Goal: Information Seeking & Learning: Learn about a topic

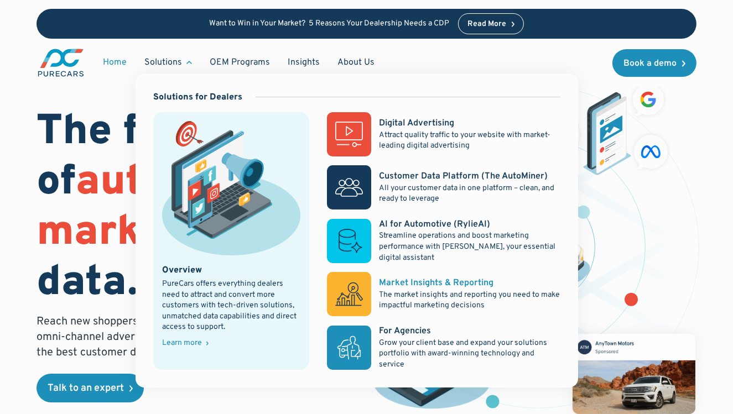
click at [388, 287] on div "Market Insights & Reporting" at bounding box center [436, 283] width 115 height 12
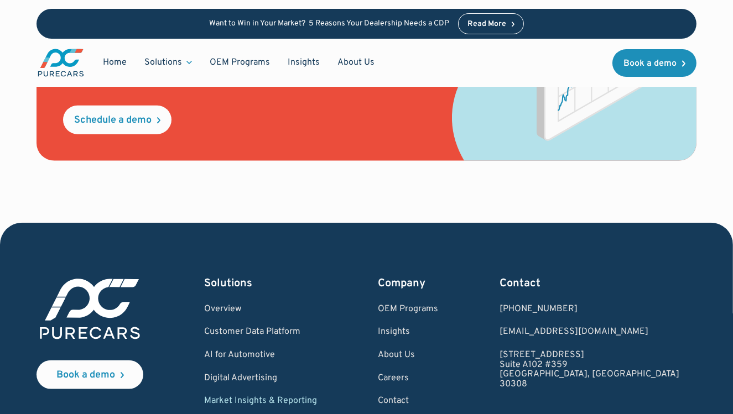
scroll to position [1651, 0]
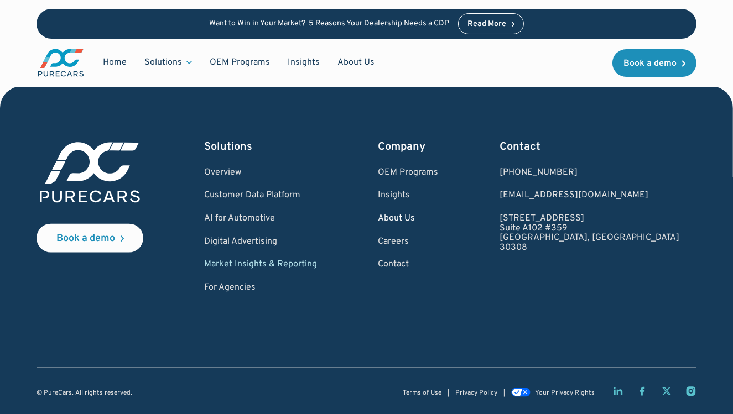
click at [439, 221] on link "About Us" at bounding box center [408, 219] width 60 height 10
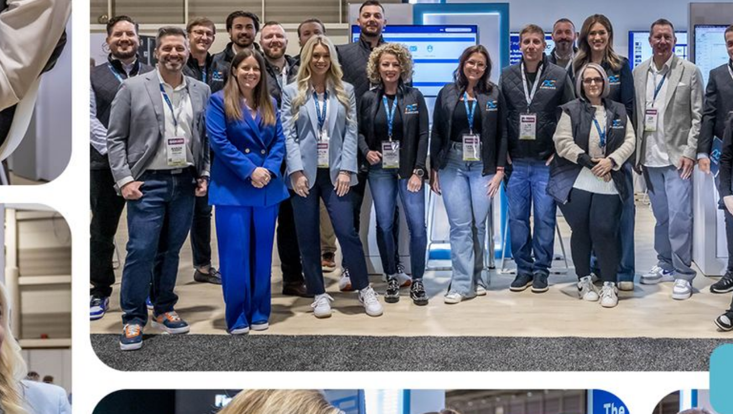
scroll to position [437, 0]
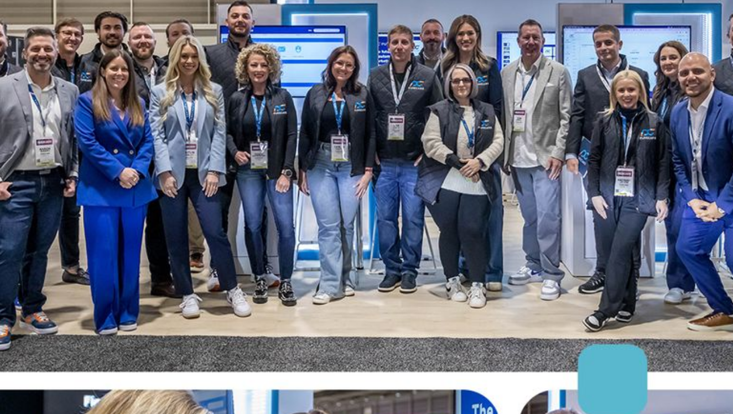
click at [482, 77] on img at bounding box center [367, 129] width 660 height 440
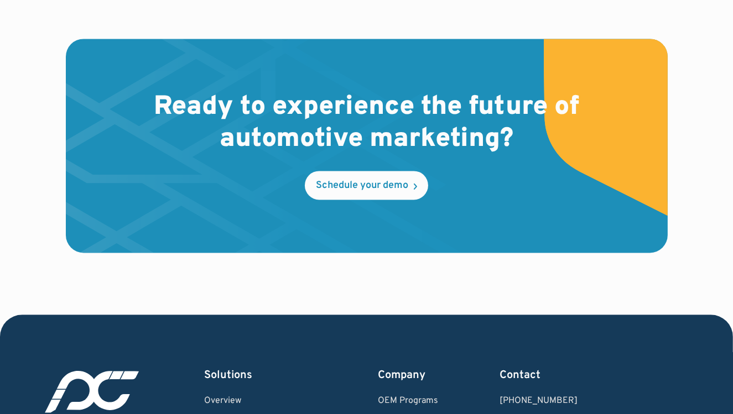
scroll to position [3111, 0]
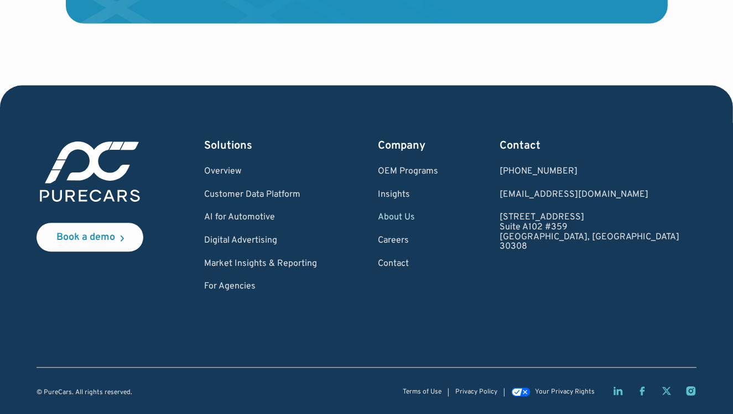
click at [269, 201] on div "Solutions Overview Customer Data Platform AI for Automotive Digital Advertising…" at bounding box center [260, 215] width 113 height 154
click at [270, 196] on link "Customer Data Platform" at bounding box center [260, 195] width 113 height 10
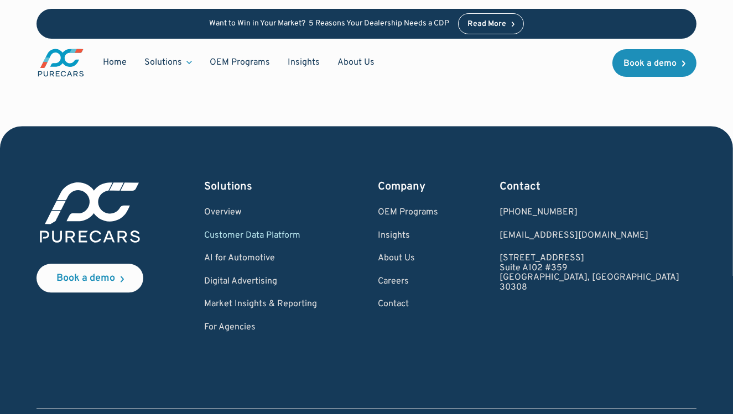
scroll to position [3965, 0]
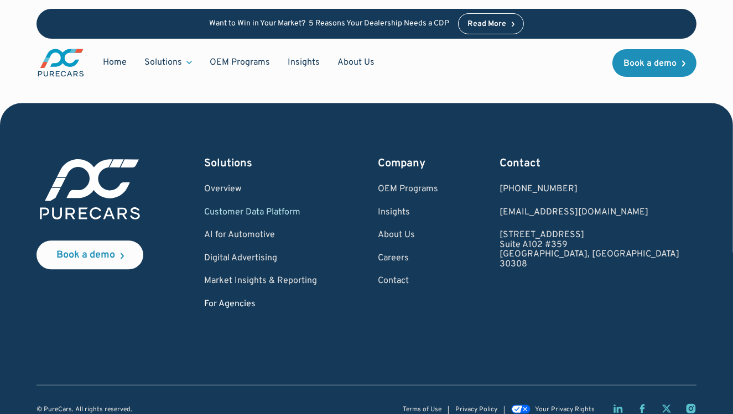
click at [261, 300] on link "For Agencies" at bounding box center [260, 305] width 113 height 10
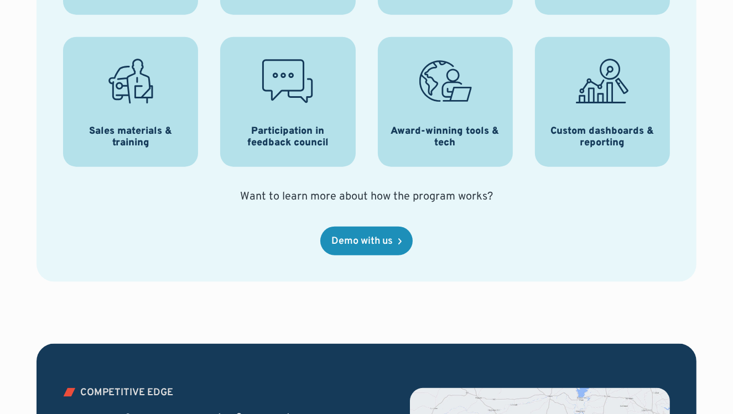
scroll to position [1580, 0]
